Goal: Check status: Check status

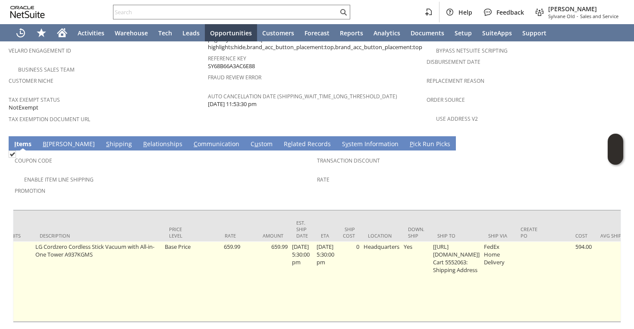
scroll to position [0, 365]
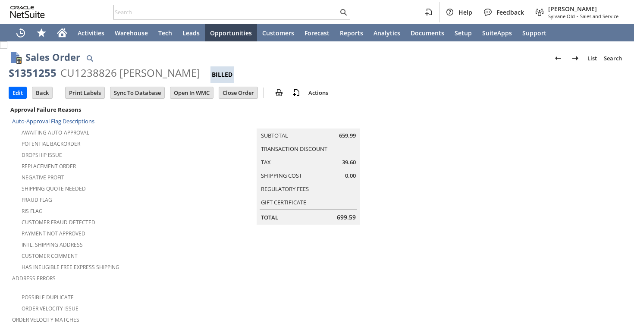
scroll to position [562, 0]
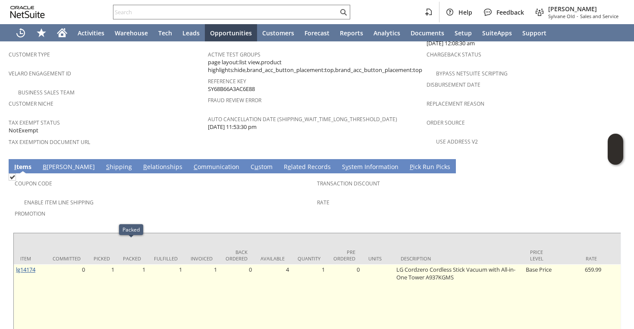
click at [32, 266] on link "lg14174" at bounding box center [25, 270] width 19 height 8
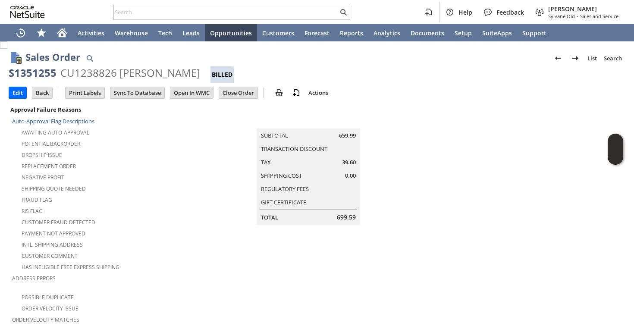
click at [35, 74] on div "S1351255" at bounding box center [33, 73] width 48 height 14
copy div "S1351255"
click at [237, 6] on div at bounding box center [231, 12] width 237 height 15
click at [240, 12] on input "text" at bounding box center [225, 12] width 225 height 10
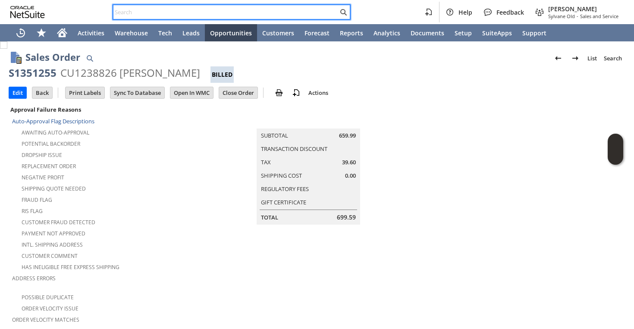
paste input "8509339259"
type input "8509339259"
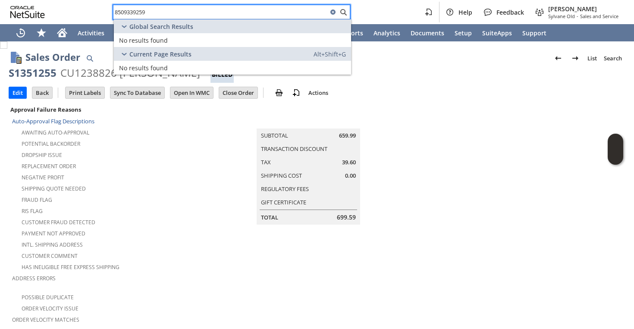
click at [236, 10] on input "8509339259" at bounding box center [220, 12] width 214 height 10
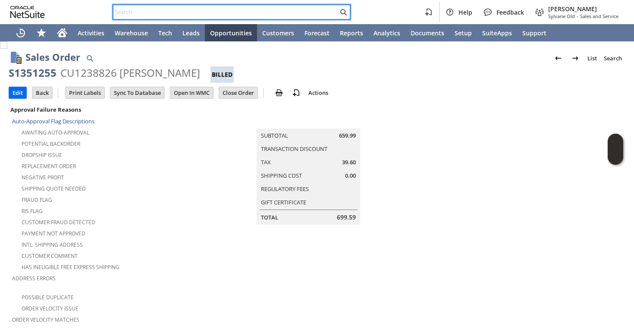
click at [412, 116] on td "Summary Subtotal 659.99 Transaction Discount Tax 39.60 Shipping Cost 0.00 Regul…" at bounding box center [317, 164] width 219 height 121
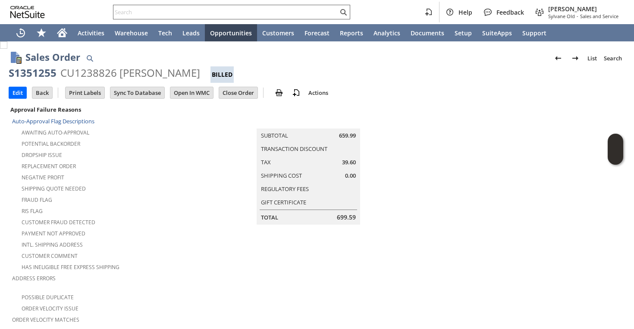
click at [197, 14] on input "text" at bounding box center [225, 12] width 225 height 10
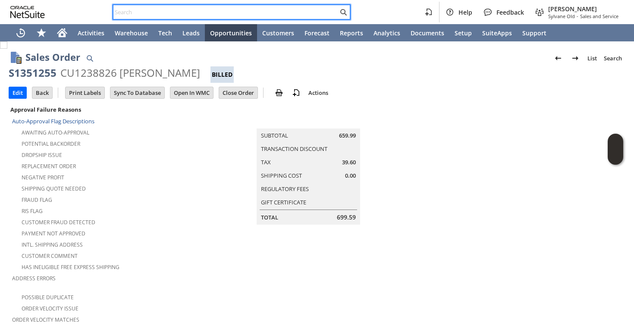
paste input "6022926603"
type input "6022926603"
click at [197, 14] on input "text" at bounding box center [225, 12] width 225 height 10
